Goal: Task Accomplishment & Management: Use online tool/utility

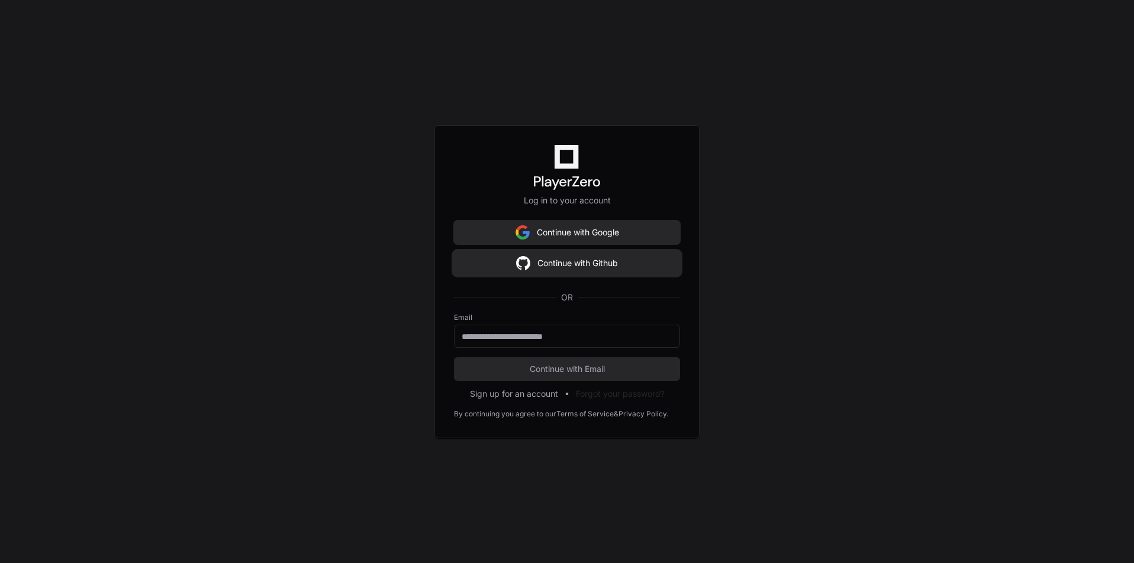
click at [547, 269] on button "Continue with Github" at bounding box center [567, 264] width 226 height 24
